Goal: Task Accomplishment & Management: Use online tool/utility

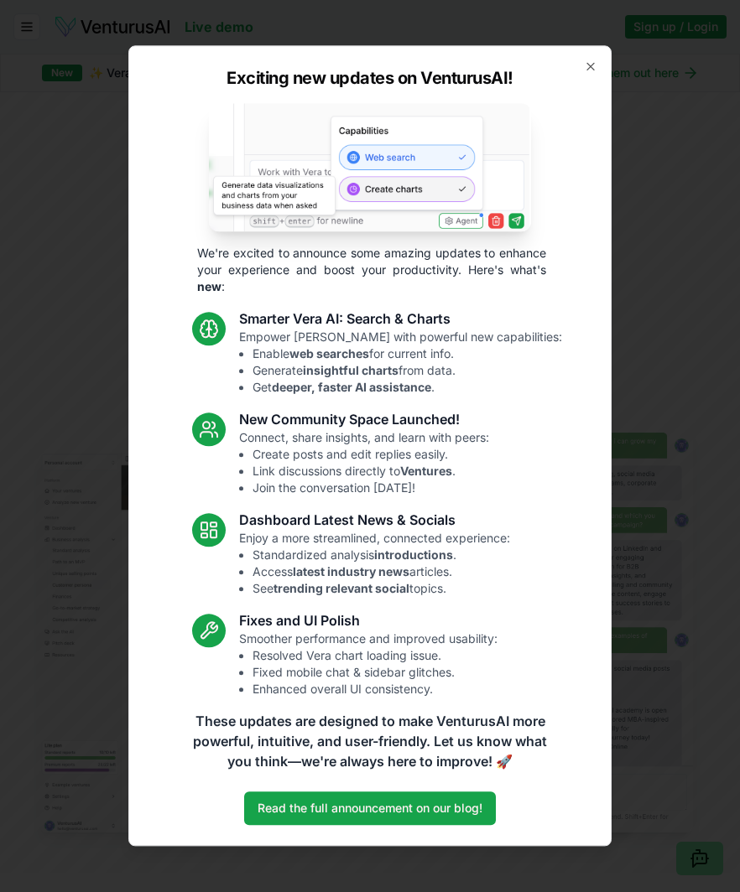
click at [605, 54] on div "Exciting new updates on VenturusAI! We're excited to announce some amazing upda…" at bounding box center [369, 445] width 483 height 801
click at [590, 65] on icon "button" at bounding box center [590, 66] width 13 height 13
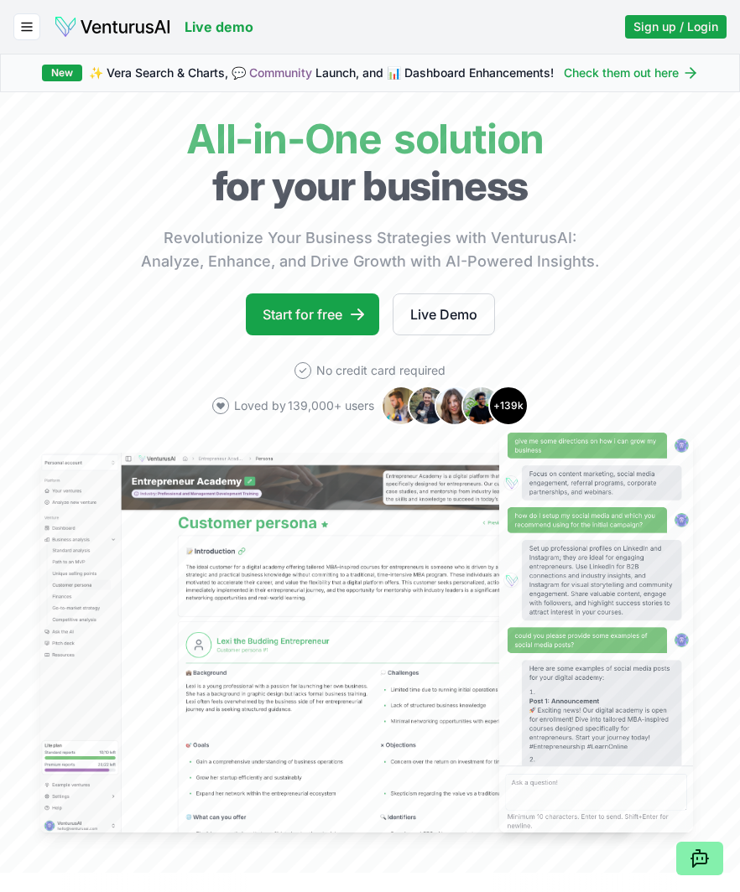
click at [339, 314] on link "Start for free" at bounding box center [312, 314] width 133 height 42
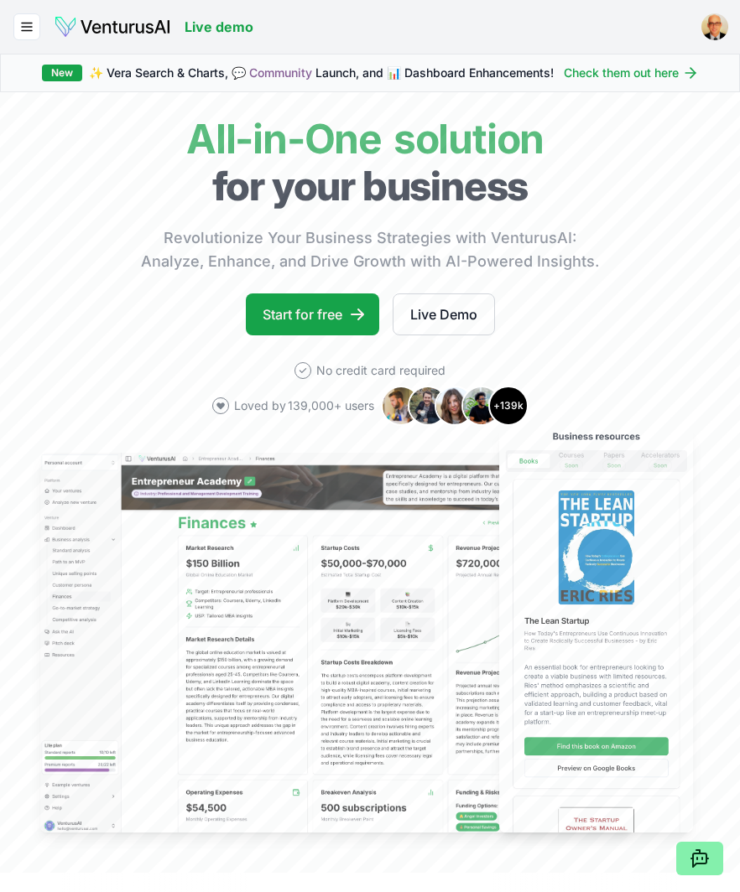
click at [299, 319] on link "Start for free" at bounding box center [312, 314] width 133 height 42
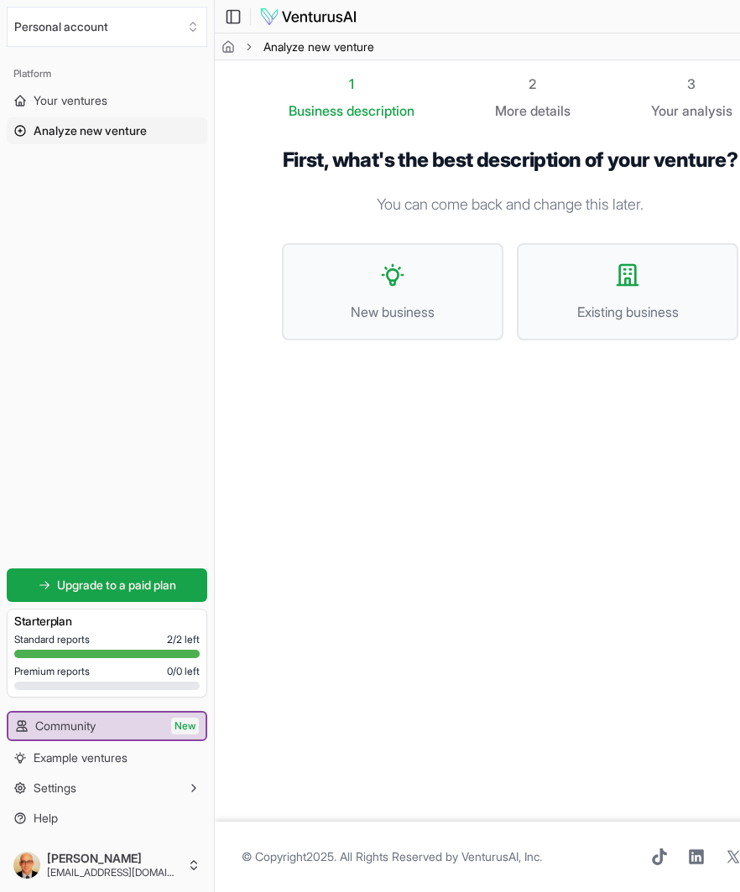
click at [391, 318] on button "New business" at bounding box center [392, 291] width 221 height 97
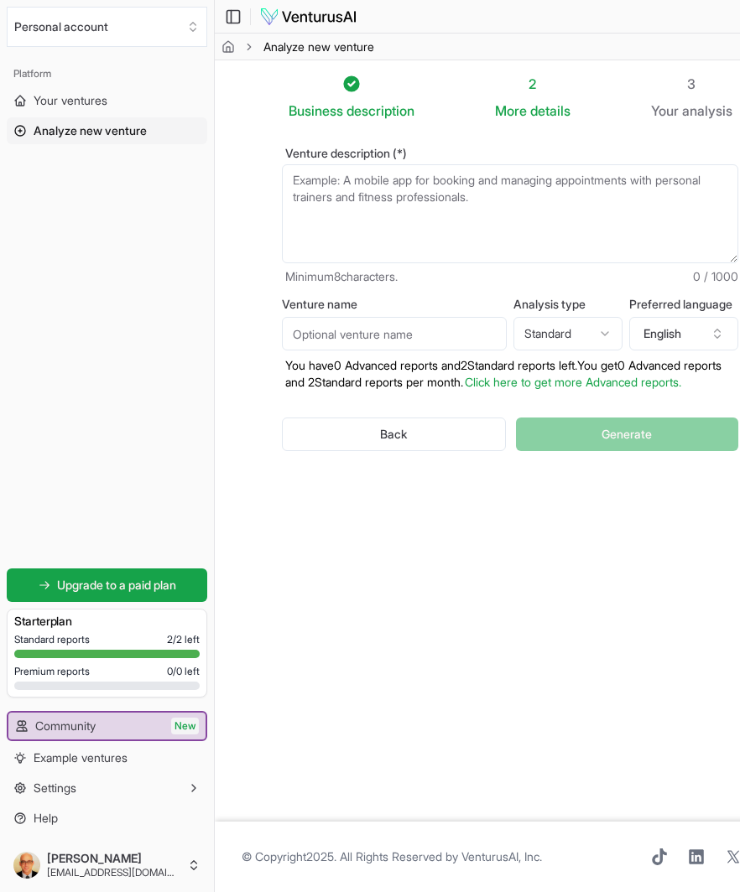
click at [444, 193] on textarea "Venture description (*)" at bounding box center [510, 213] width 456 height 99
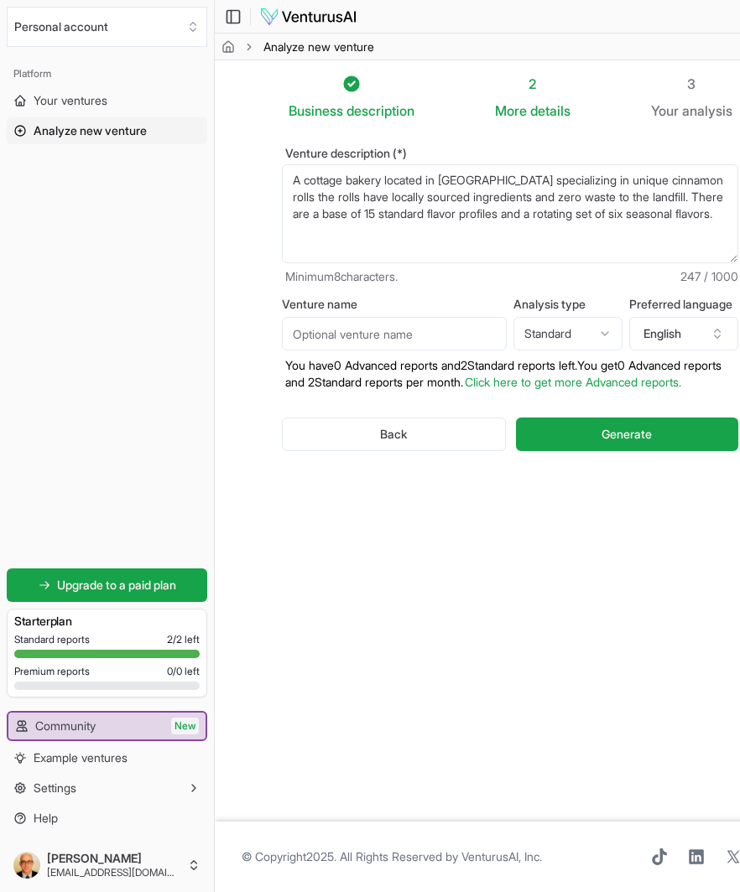
type textarea "A cottage bakery located in [GEOGRAPHIC_DATA] specializing in unique cinnamon r…"
click at [434, 336] on input "Venture name" at bounding box center [394, 334] width 225 height 34
type input "Swirlz"
click at [643, 443] on span "Generate" at bounding box center [626, 434] width 50 height 17
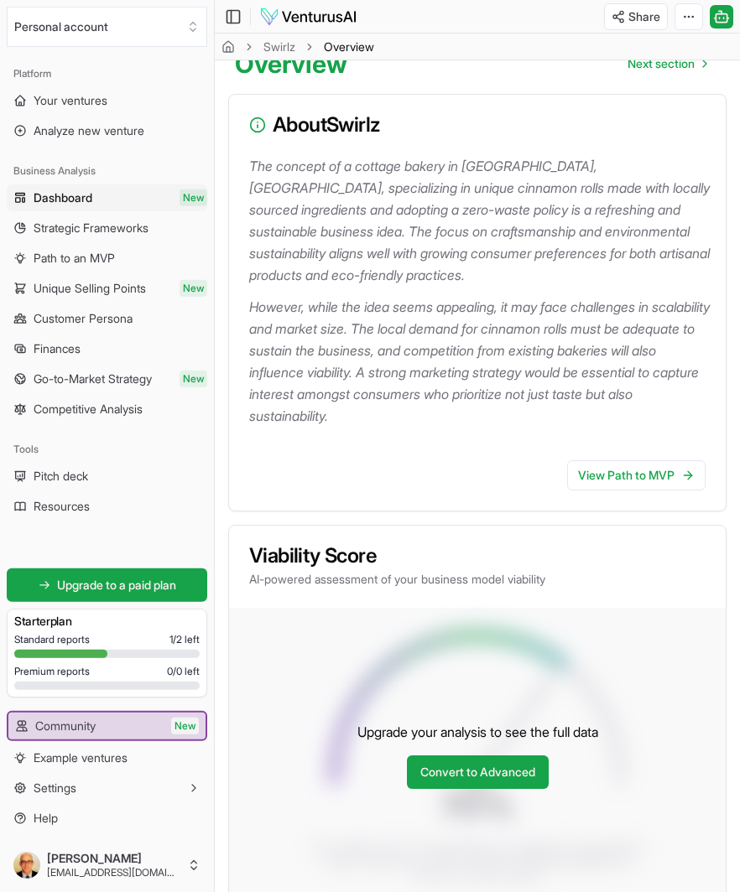
scroll to position [186, 0]
